Goal: Information Seeking & Learning: Learn about a topic

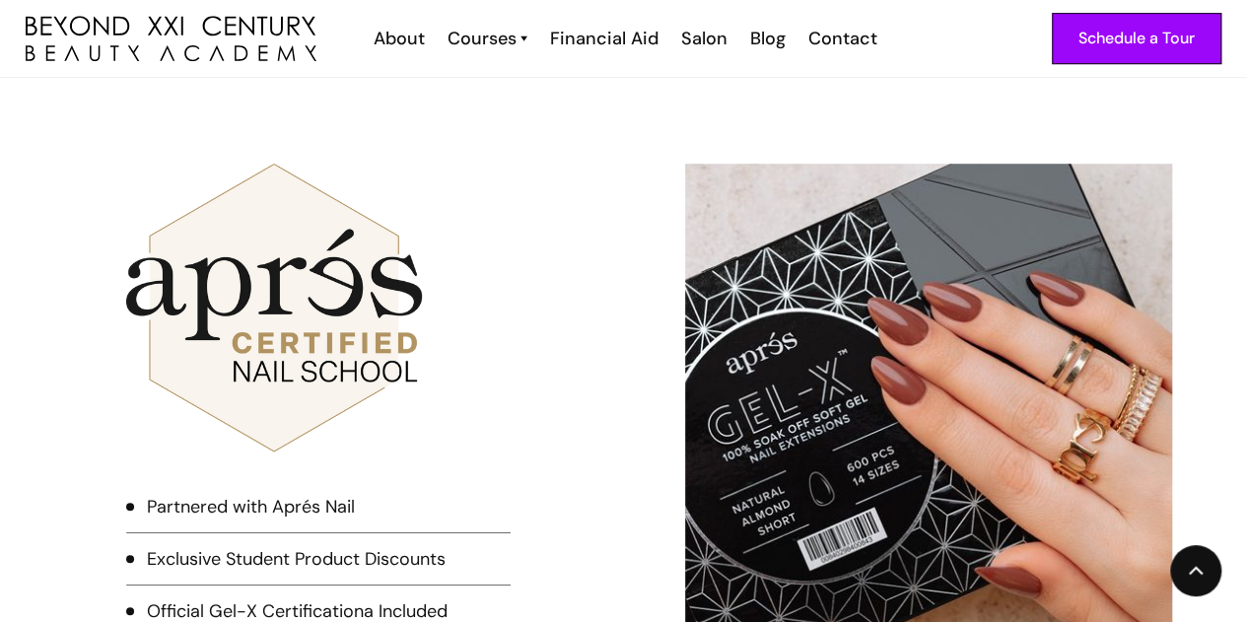
scroll to position [4318, 0]
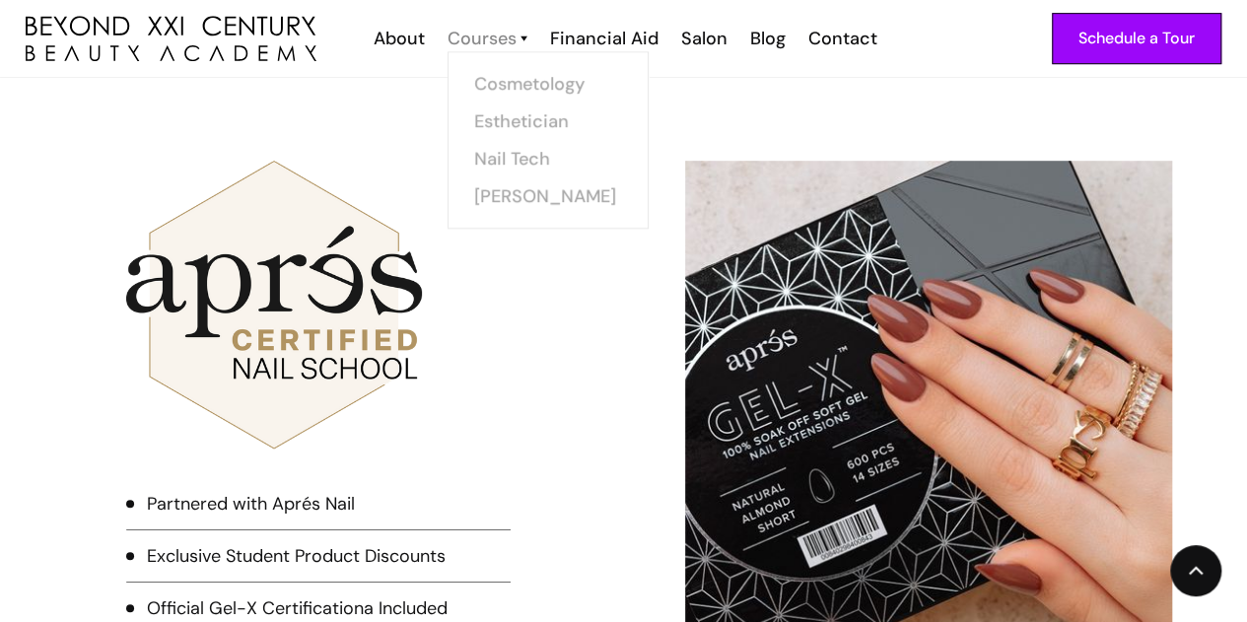
click at [493, 35] on div "Courses" at bounding box center [481, 39] width 69 height 26
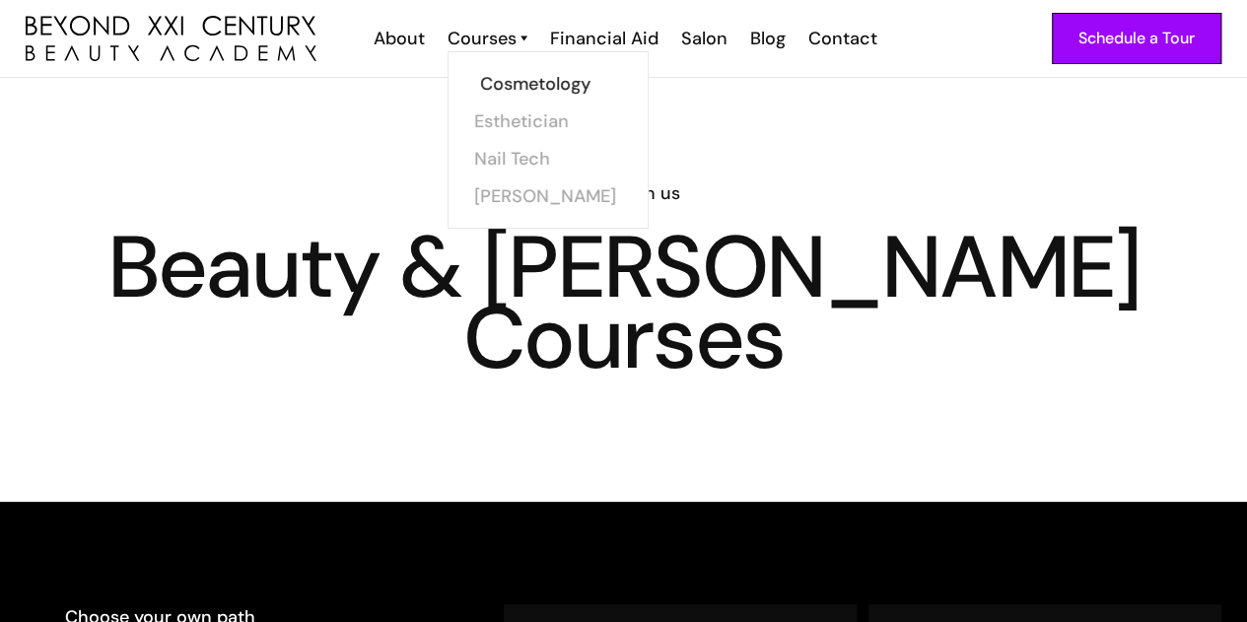
click at [538, 86] on link "Cosmetology" at bounding box center [554, 83] width 148 height 37
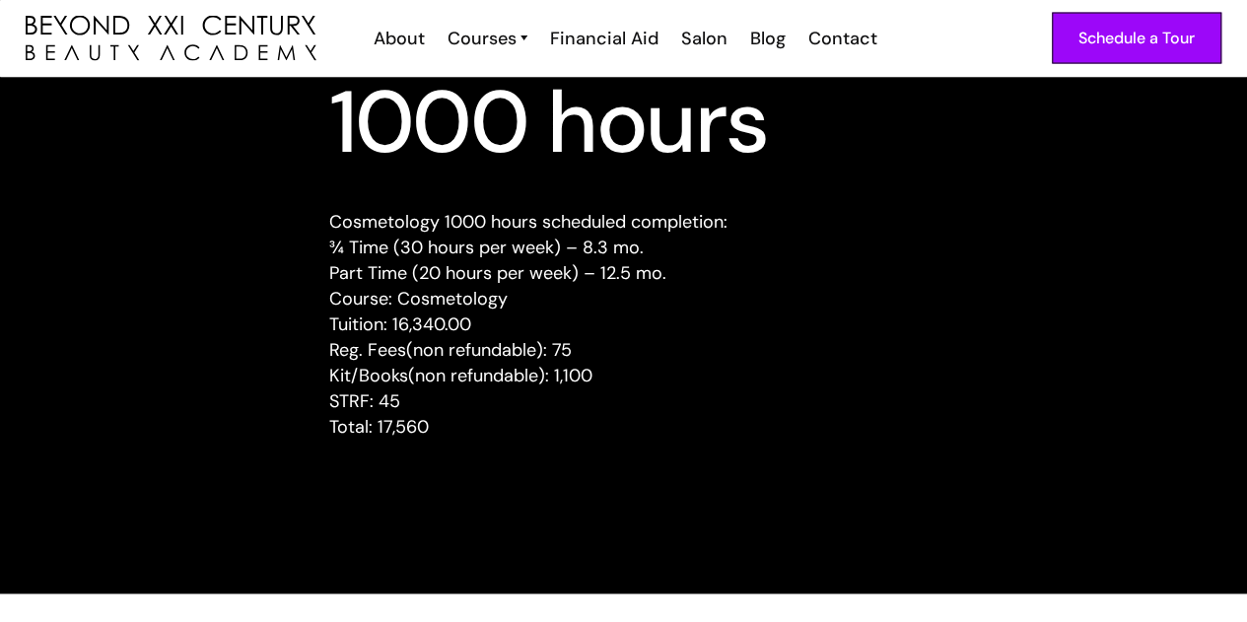
scroll to position [1966, 0]
